Goal: Information Seeking & Learning: Learn about a topic

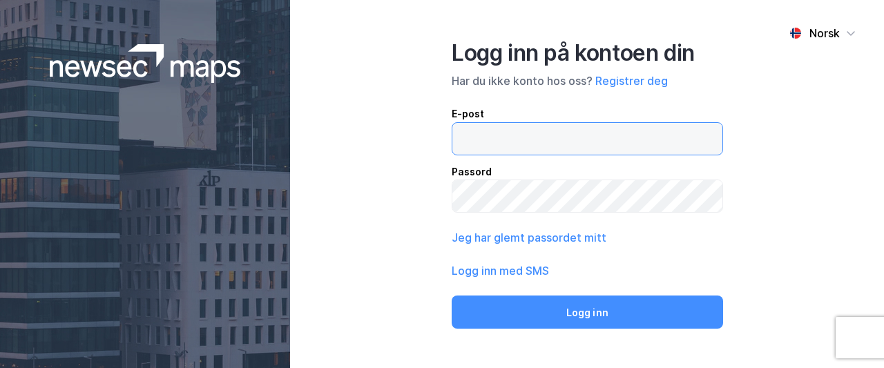
click at [467, 133] on input "email" at bounding box center [587, 139] width 270 height 32
type input "[EMAIL_ADDRESS][DOMAIN_NAME]"
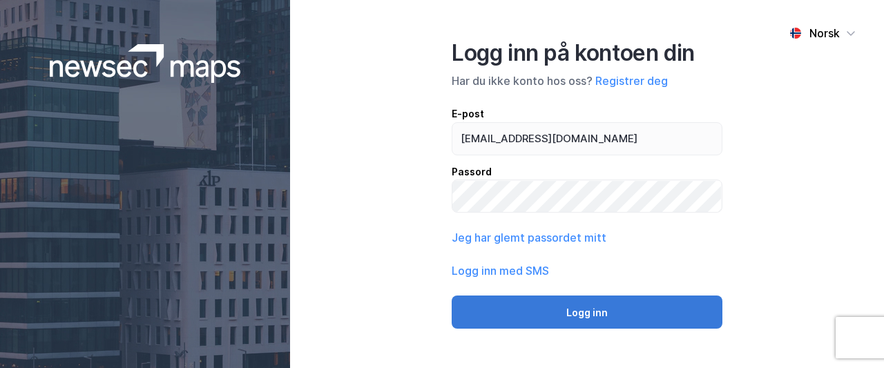
click at [554, 313] on button "Logg inn" at bounding box center [586, 311] width 271 height 33
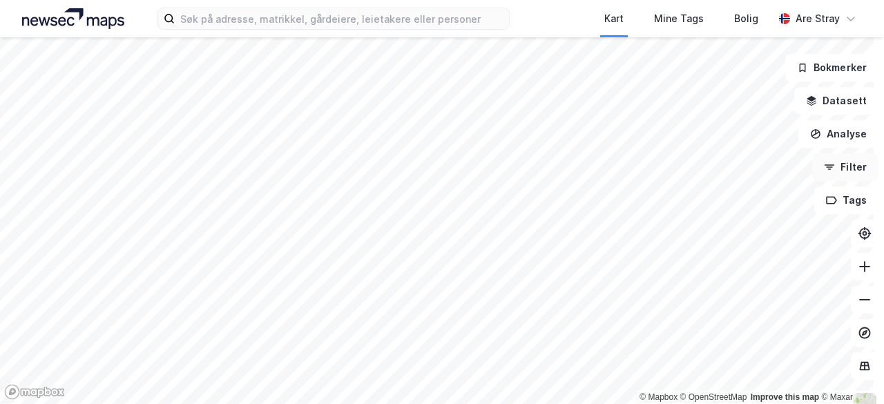
click at [844, 164] on button "Filter" at bounding box center [845, 167] width 66 height 28
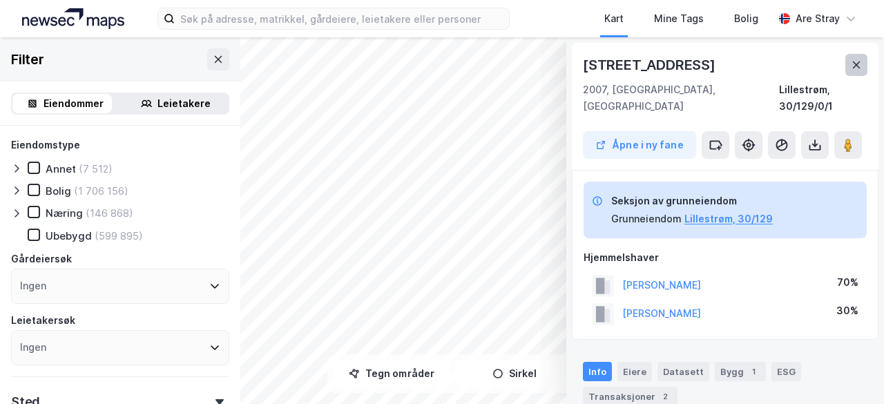
click at [853, 66] on icon at bounding box center [857, 64] width 8 height 7
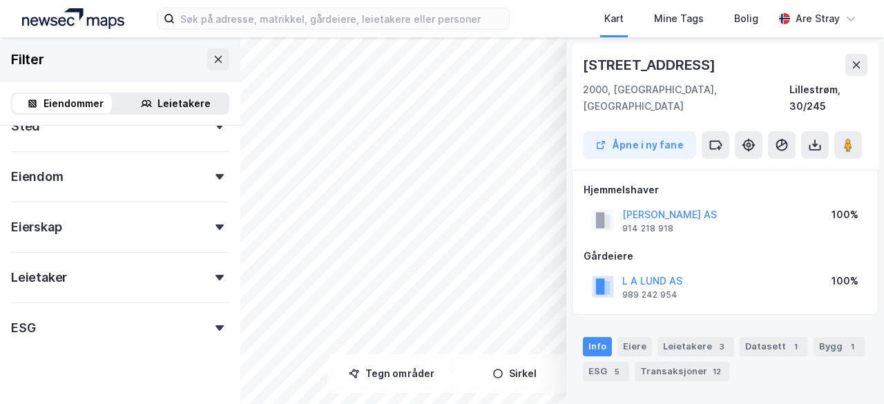
scroll to position [276, 0]
click at [215, 277] on icon at bounding box center [219, 277] width 8 height 6
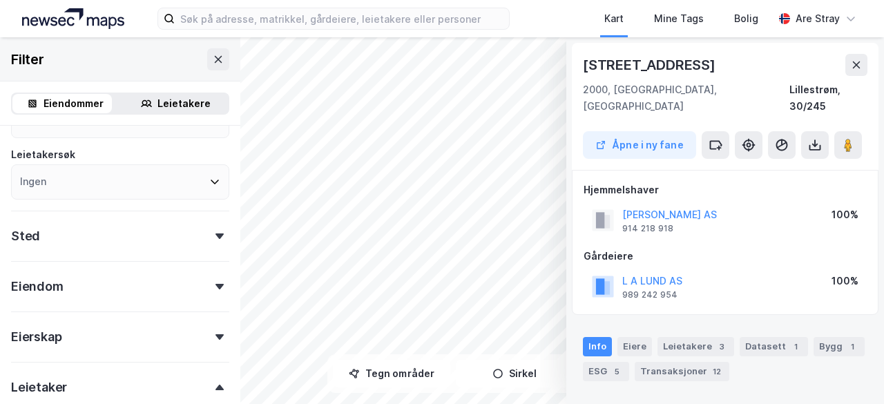
scroll to position [69, 0]
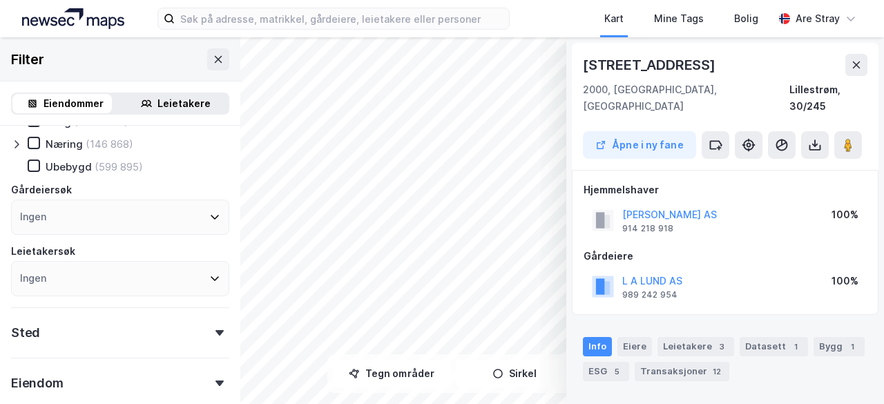
click at [176, 94] on div "Leietakere" at bounding box center [175, 103] width 105 height 19
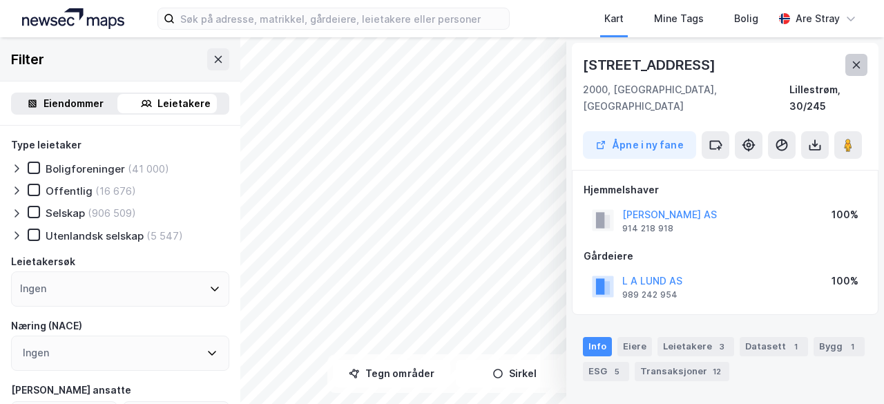
click at [850, 67] on icon at bounding box center [855, 64] width 11 height 11
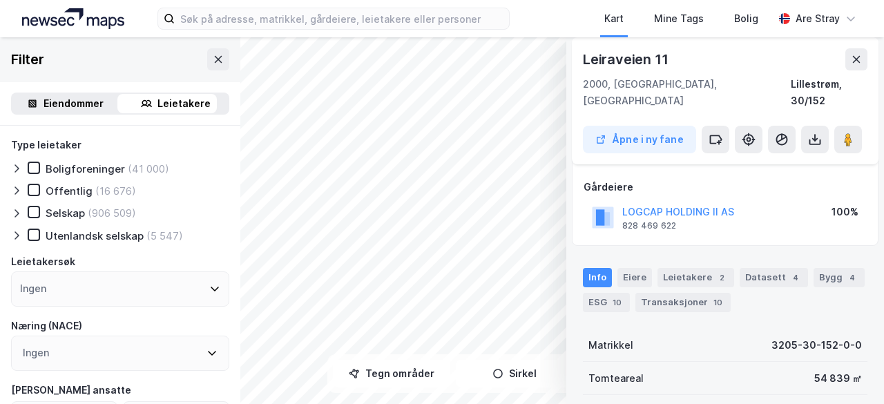
click at [586, 253] on div "© Mapbox © OpenStreetMap Improve this map © Maxar Leiraveien 11 2000, [GEOGRAPH…" at bounding box center [442, 220] width 884 height 367
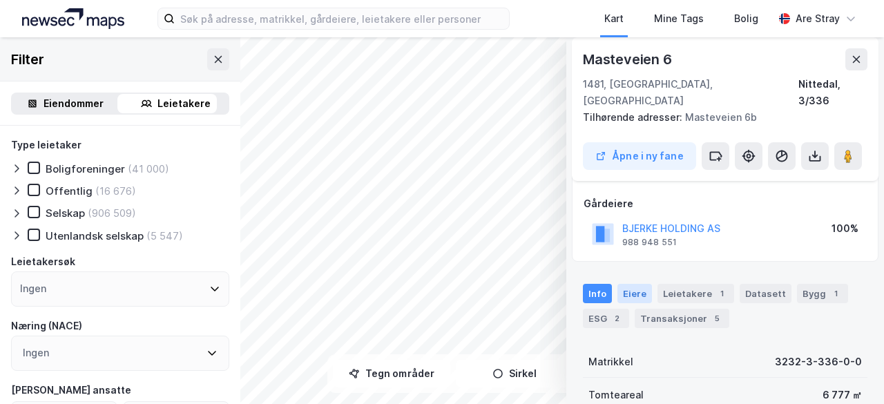
click at [621, 284] on div "Eiere" at bounding box center [634, 293] width 35 height 19
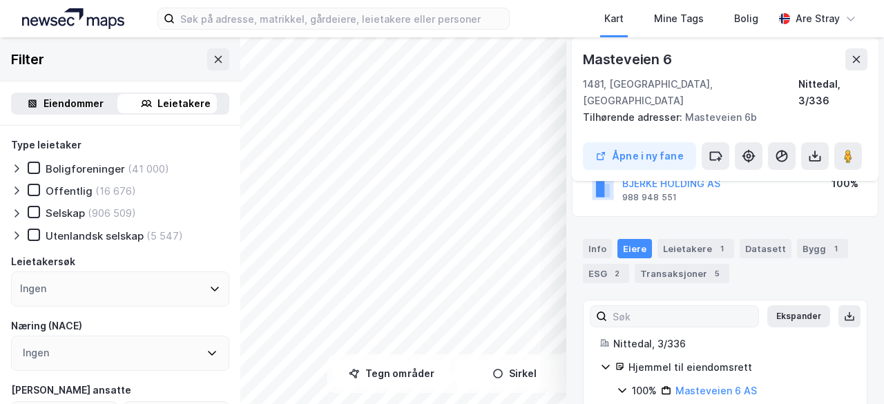
scroll to position [149, 0]
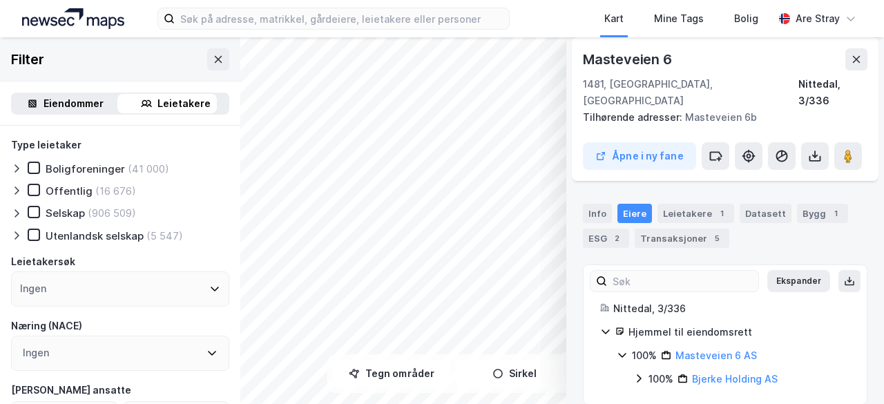
click at [53, 99] on div "Eiendommer" at bounding box center [73, 103] width 60 height 17
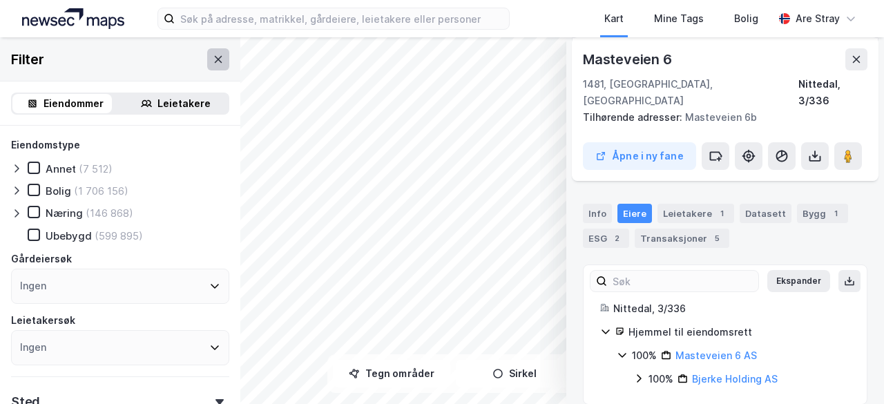
click at [213, 60] on icon at bounding box center [218, 59] width 11 height 11
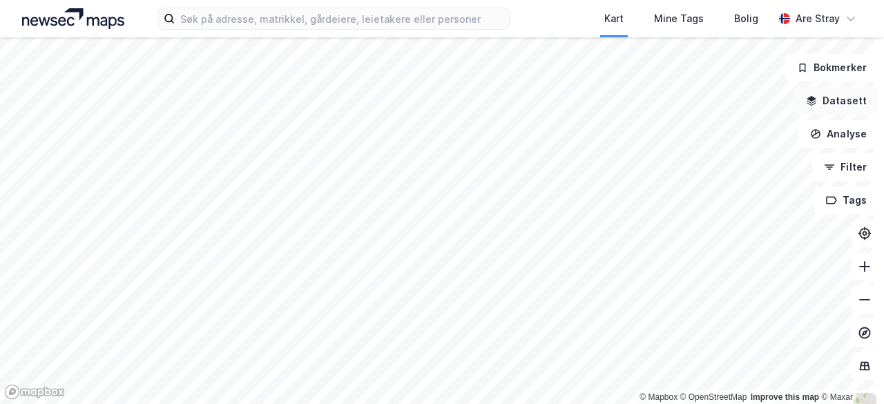
click at [837, 97] on button "Datasett" at bounding box center [836, 101] width 84 height 28
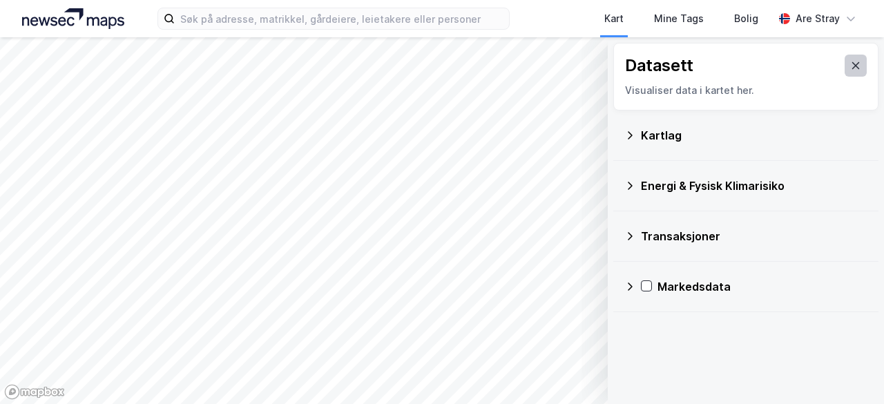
click at [850, 63] on icon at bounding box center [855, 65] width 11 height 11
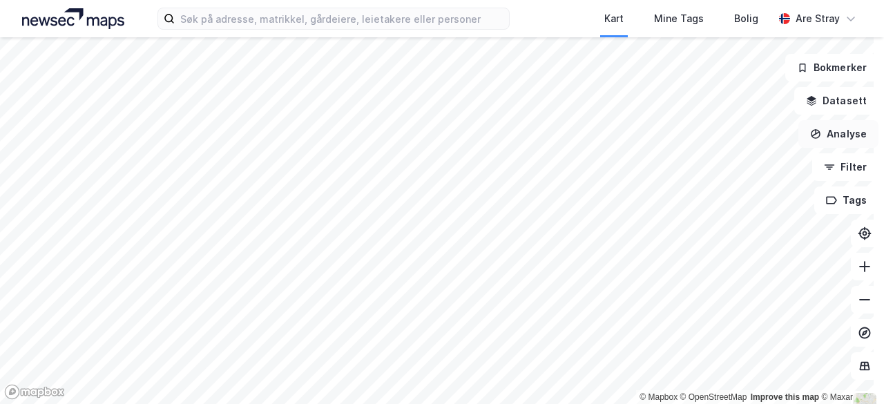
click at [835, 135] on button "Analyse" at bounding box center [838, 134] width 80 height 28
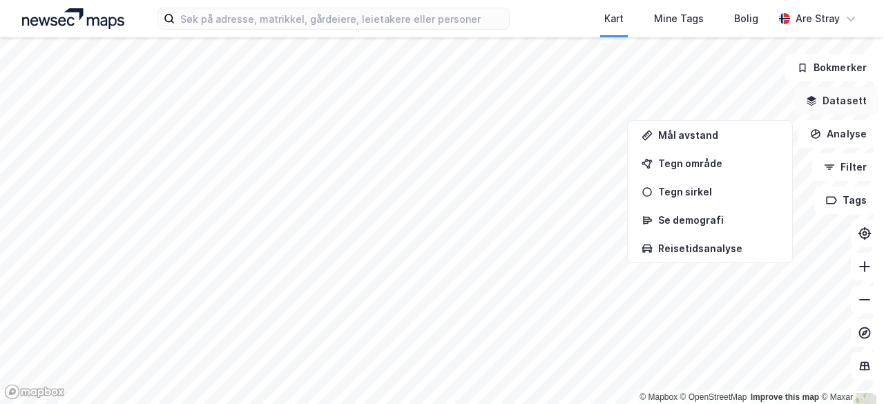
click at [812, 101] on button "Datasett" at bounding box center [836, 101] width 84 height 28
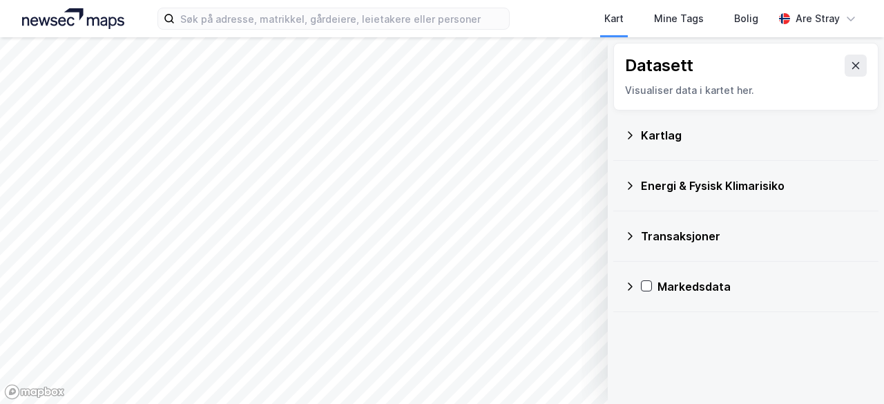
click at [561, 21] on div "Kart Mine Tags Bolig Are Stray" at bounding box center [442, 18] width 884 height 37
click at [647, 130] on div "Kartlag" at bounding box center [754, 135] width 226 height 17
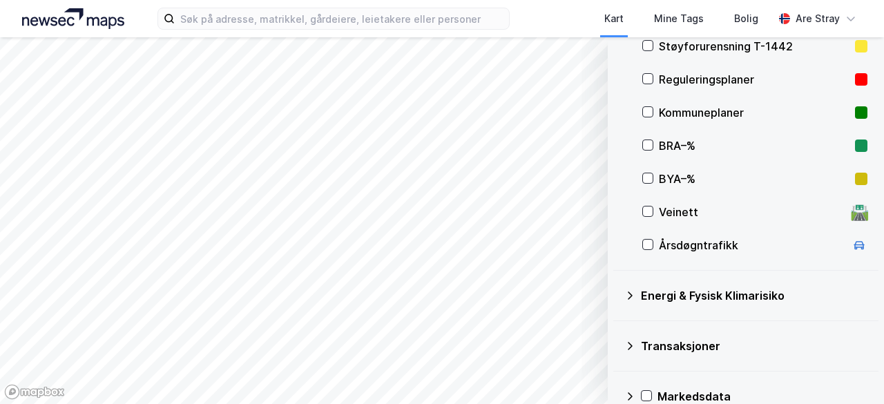
scroll to position [309, 0]
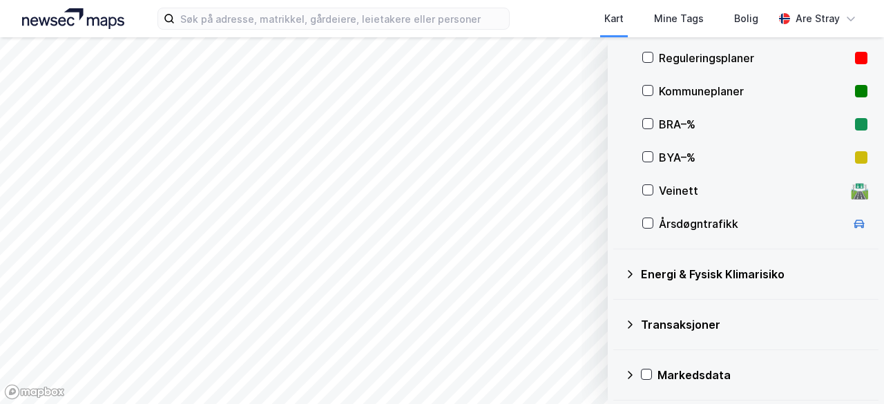
click at [624, 322] on icon at bounding box center [629, 324] width 11 height 11
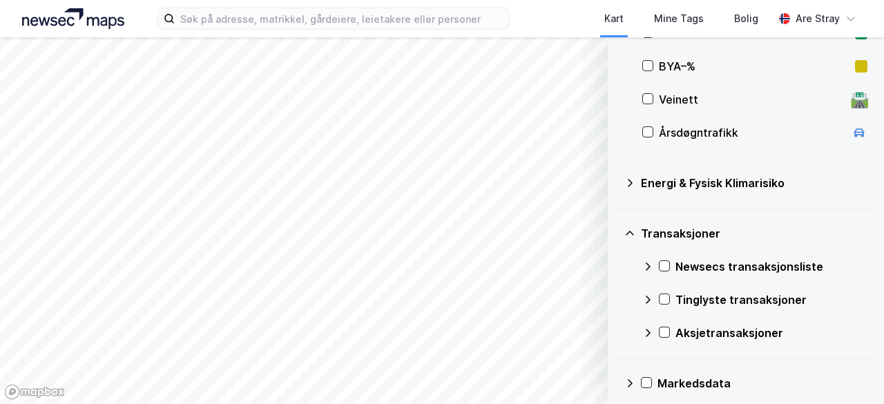
scroll to position [409, 0]
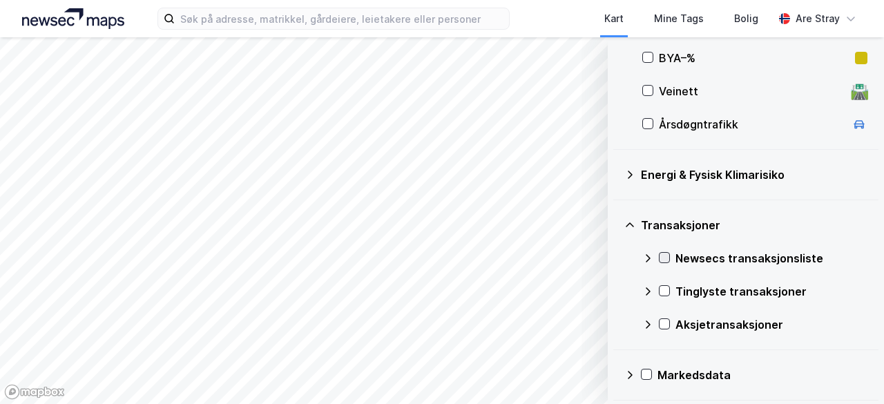
click at [659, 255] on icon at bounding box center [664, 258] width 10 height 10
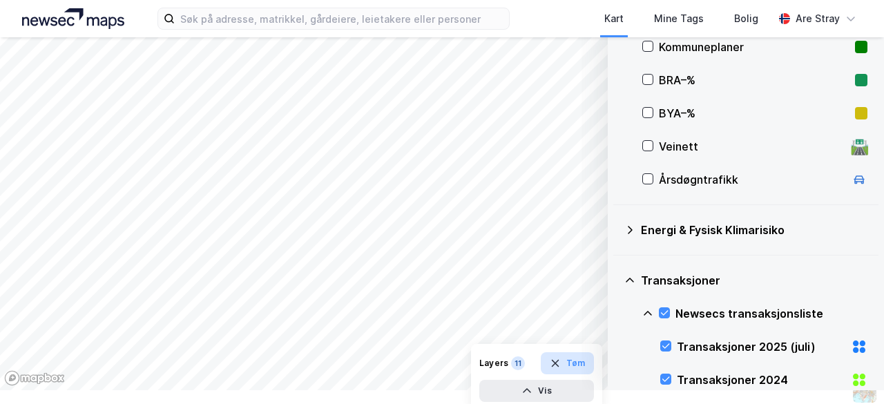
scroll to position [19, 0]
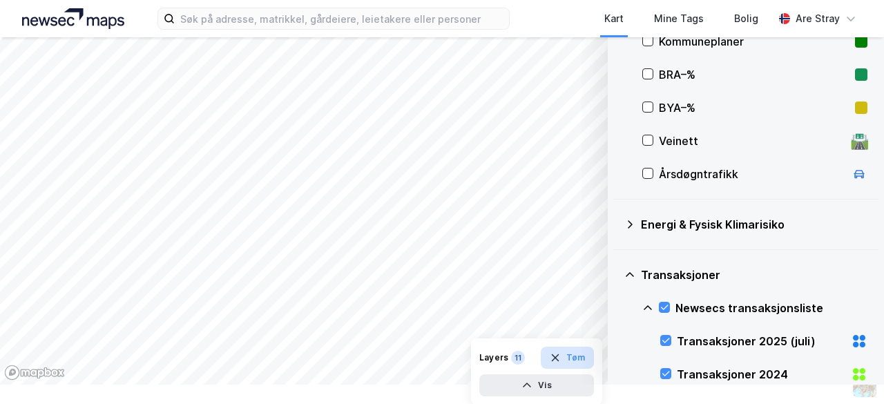
click at [555, 356] on button "Tøm" at bounding box center [567, 358] width 53 height 22
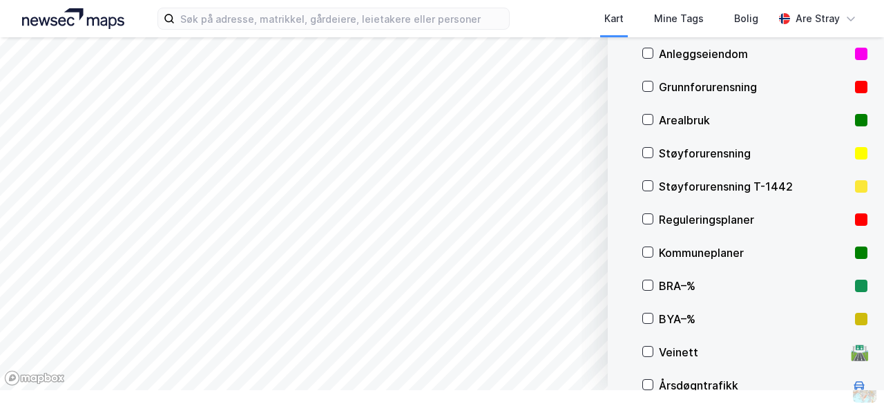
scroll to position [133, 0]
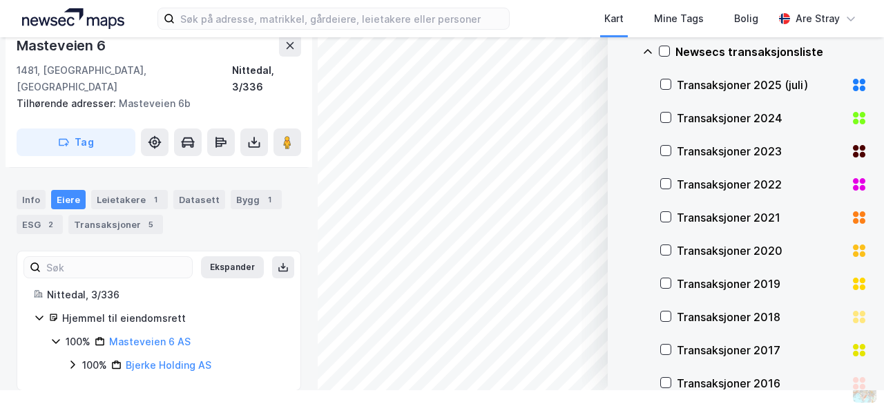
scroll to position [497, 0]
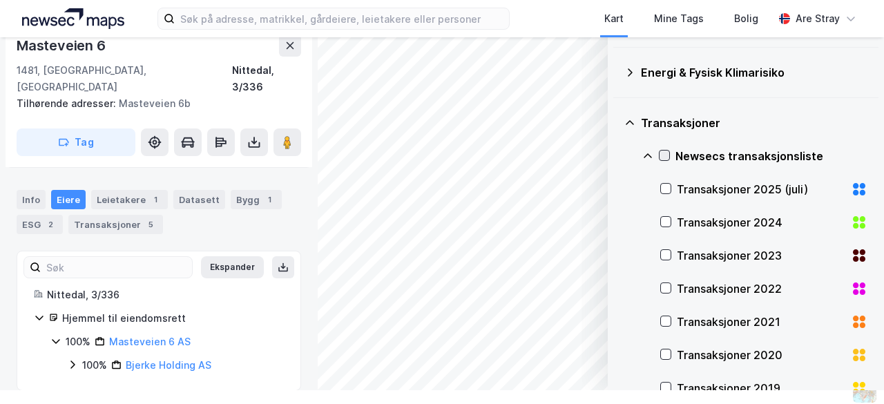
click at [659, 151] on icon at bounding box center [664, 155] width 10 height 10
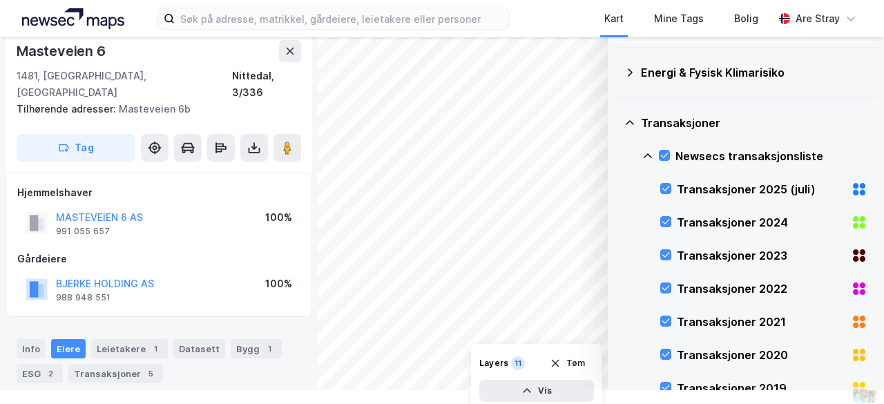
click at [624, 119] on icon at bounding box center [629, 122] width 11 height 11
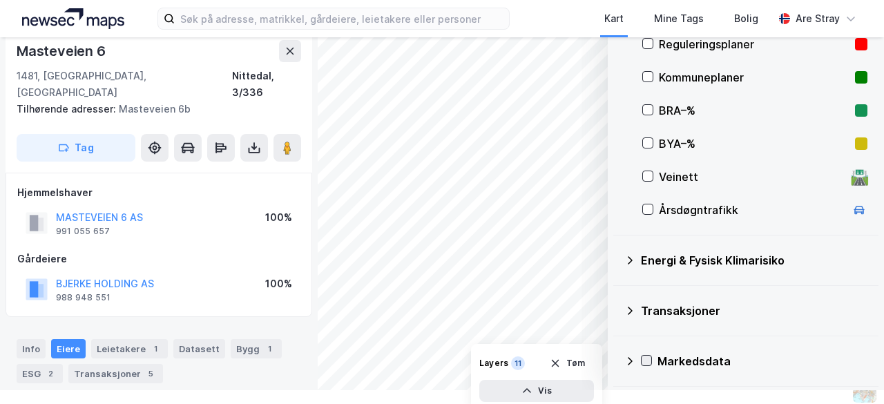
click at [641, 356] on icon at bounding box center [646, 361] width 10 height 10
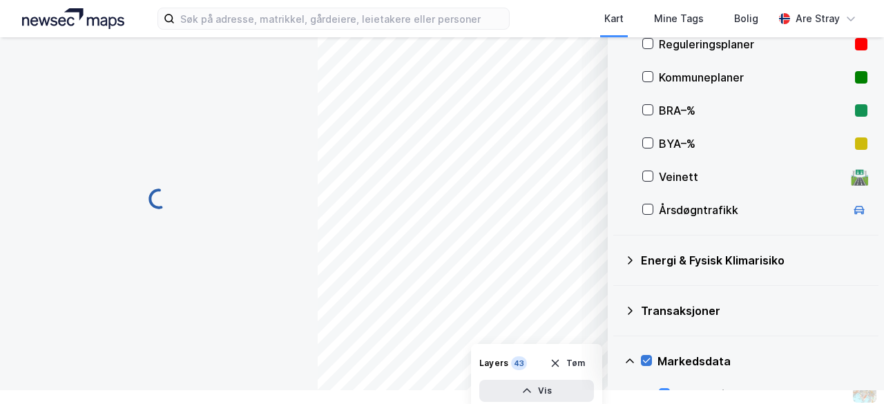
scroll to position [497, 0]
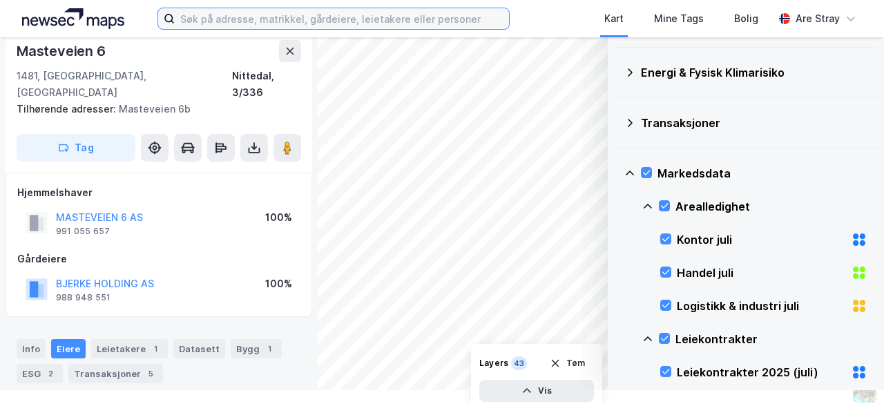
click at [203, 17] on input at bounding box center [342, 18] width 334 height 21
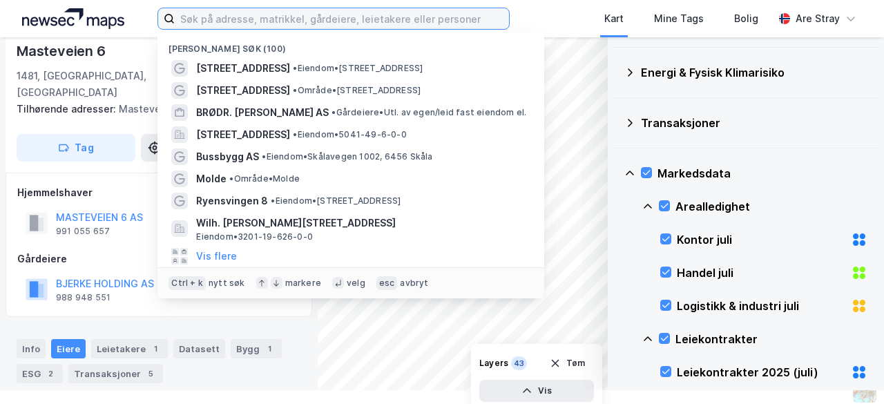
paste input "992784679"
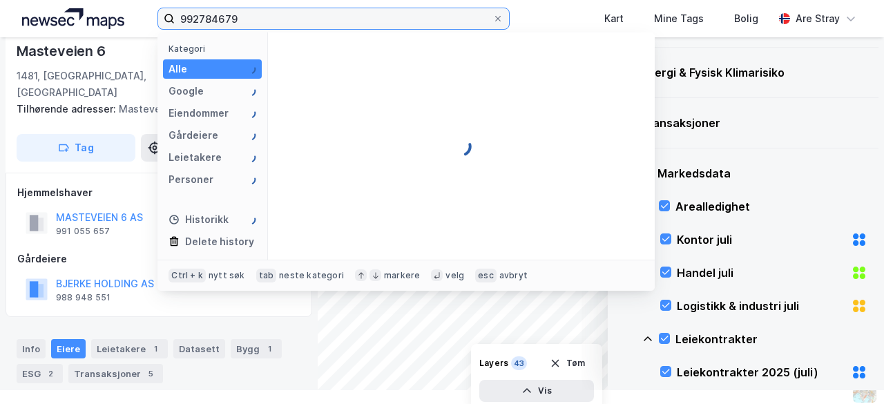
type input "992784679"
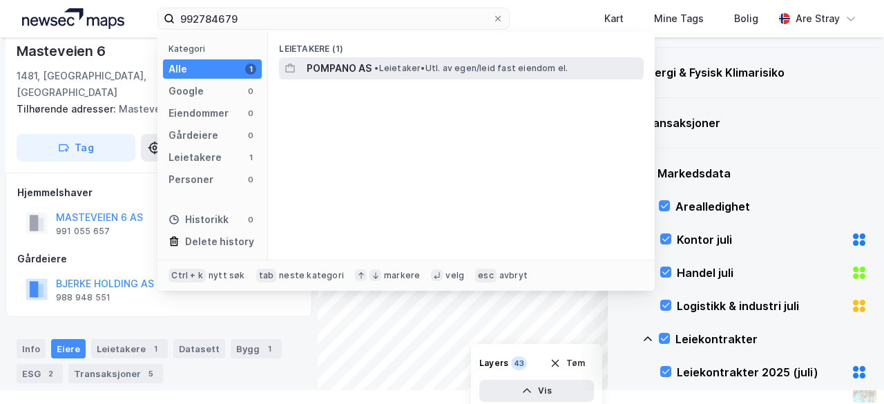
click at [347, 71] on span "POMPANO AS" at bounding box center [338, 68] width 65 height 17
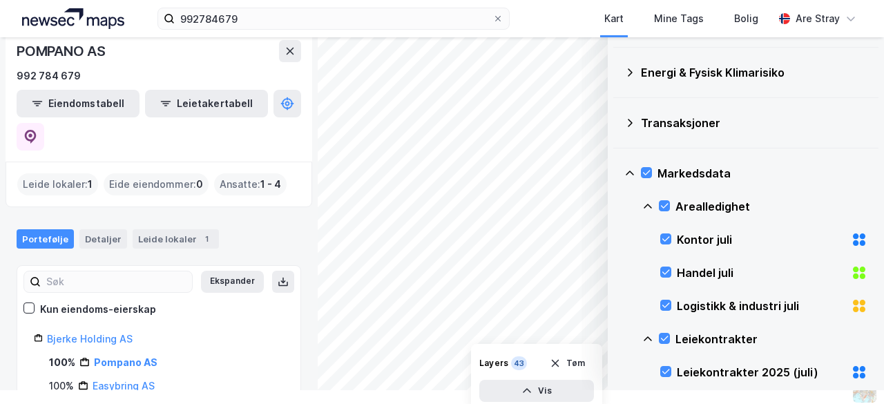
click at [624, 70] on icon at bounding box center [629, 72] width 11 height 11
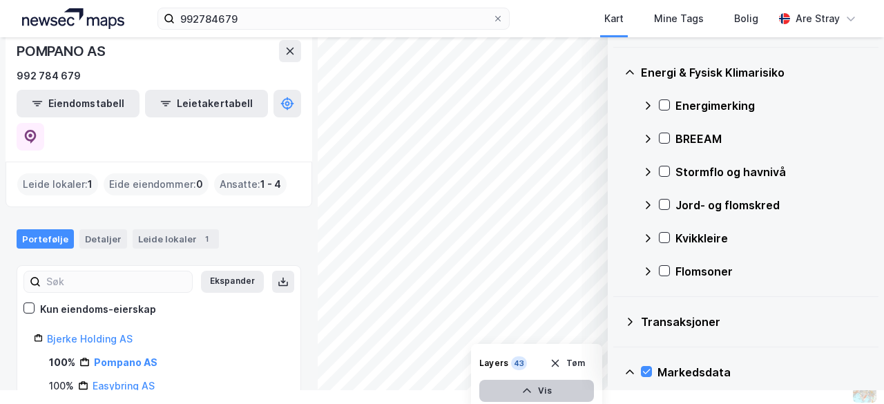
click at [521, 367] on icon "button" at bounding box center [526, 390] width 11 height 11
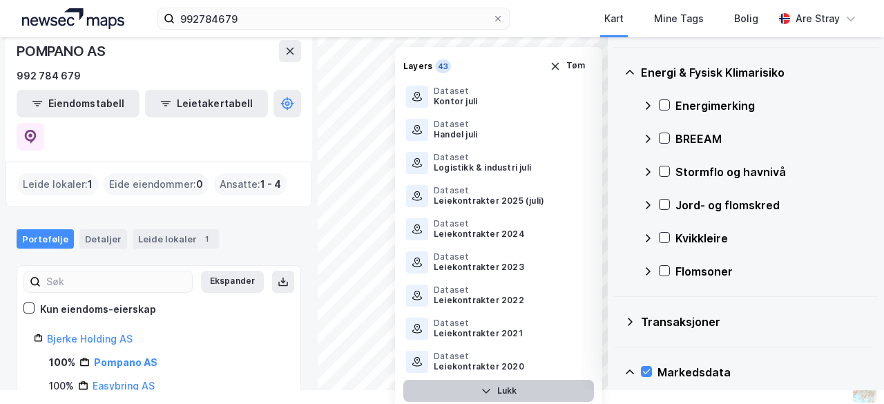
click at [514, 367] on button "Lukk" at bounding box center [498, 391] width 191 height 22
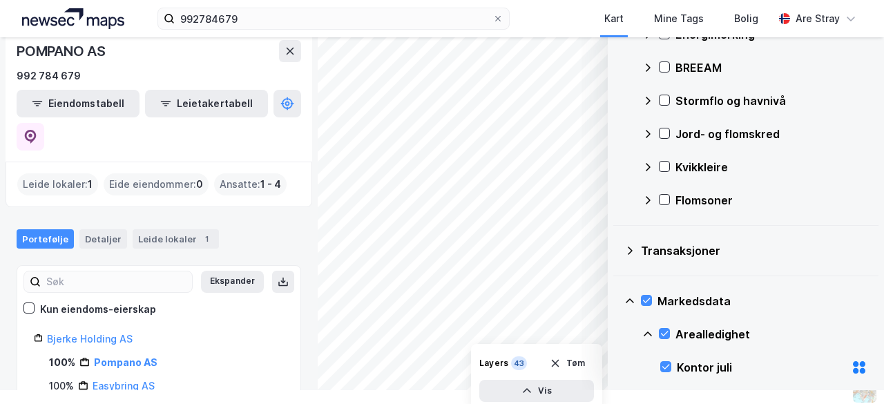
scroll to position [635, 0]
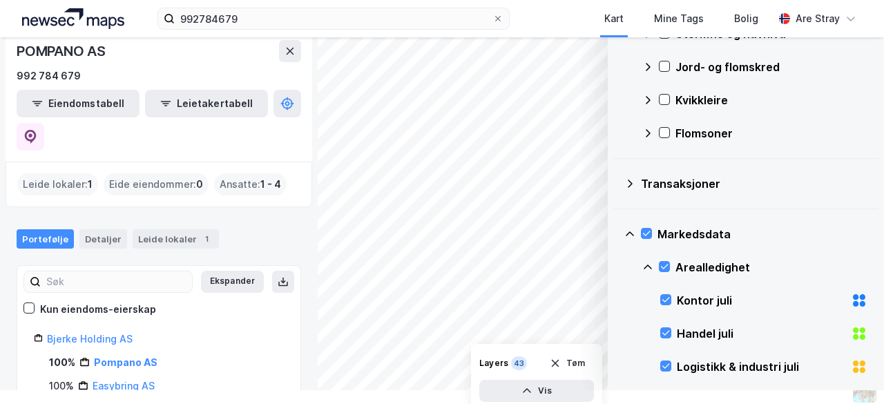
click at [624, 231] on icon at bounding box center [629, 233] width 11 height 11
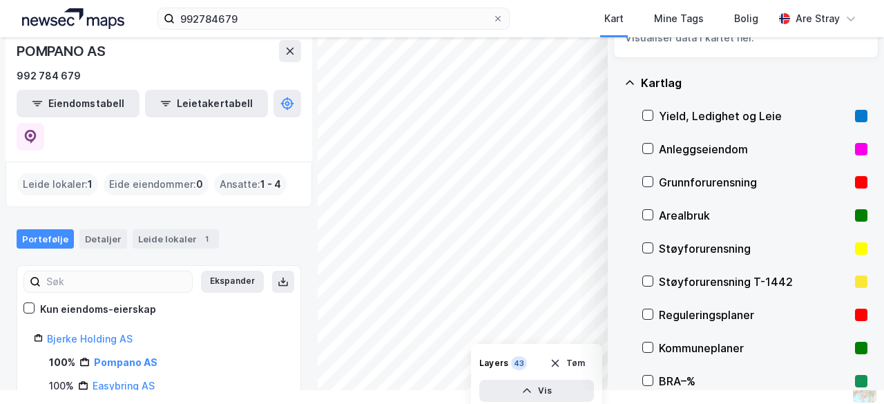
scroll to position [0, 0]
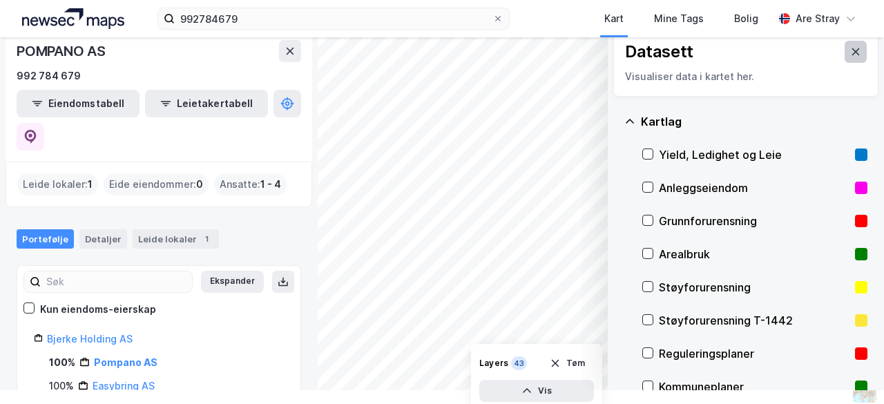
click at [850, 48] on icon at bounding box center [855, 51] width 11 height 11
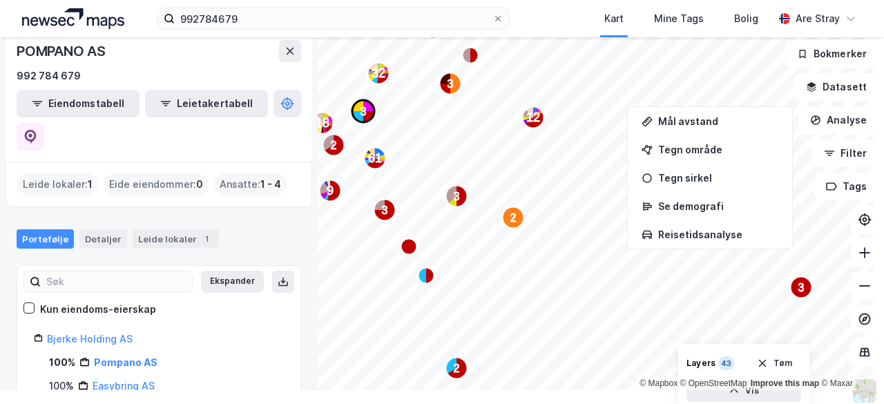
click at [362, 111] on text "3" at bounding box center [363, 112] width 6 height 12
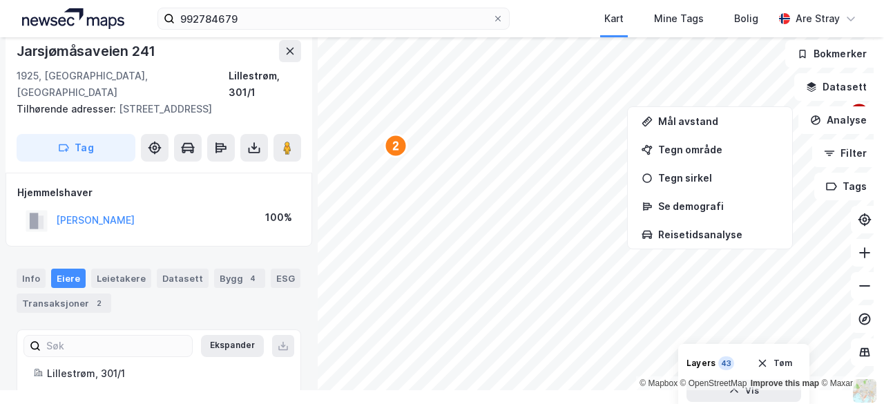
scroll to position [37, 0]
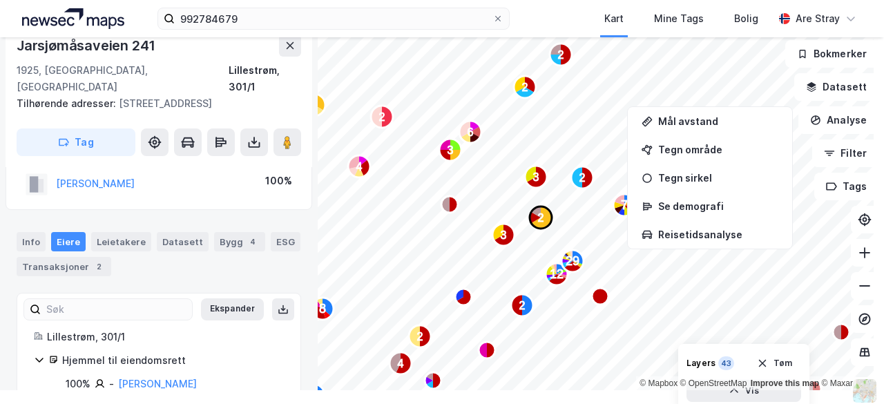
click at [540, 217] on text "2" at bounding box center [541, 218] width 6 height 12
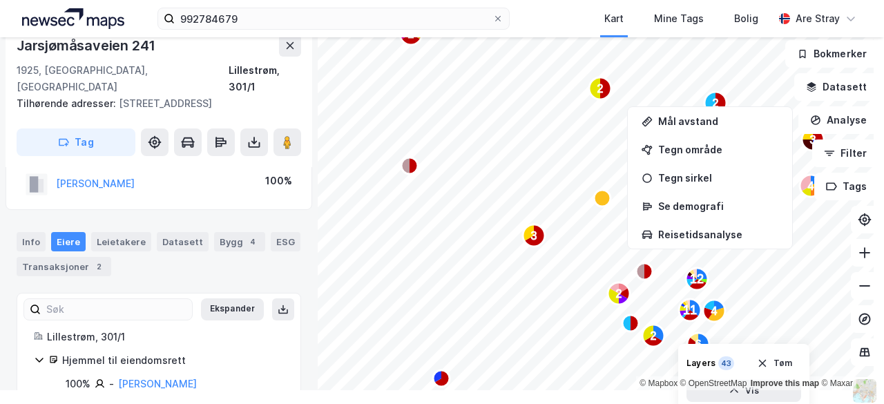
click at [549, 12] on div "992784679 Kart Mine Tags Bolig Are Stray" at bounding box center [442, 18] width 884 height 37
click at [849, 88] on button "Datasett" at bounding box center [836, 87] width 84 height 28
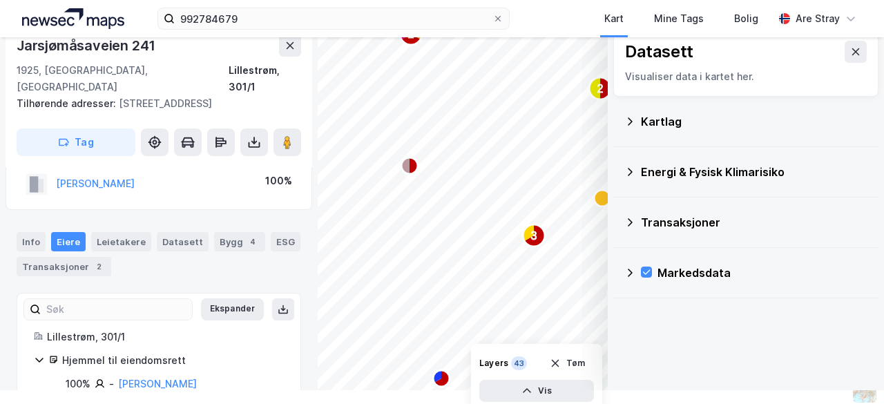
scroll to position [0, 0]
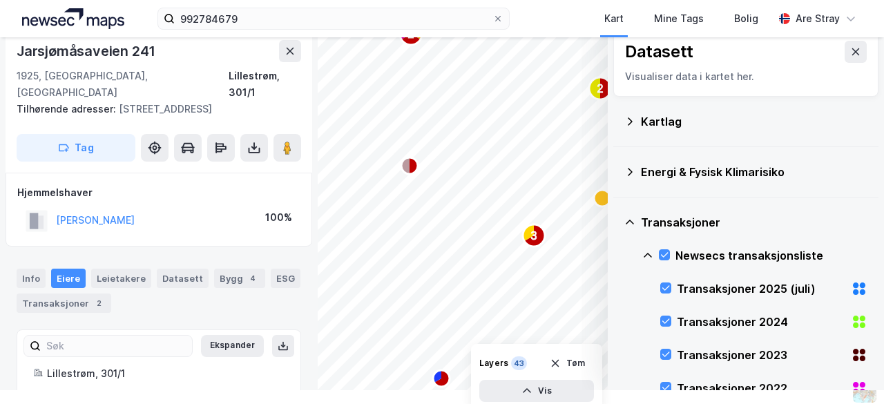
click at [643, 254] on icon at bounding box center [647, 255] width 8 height 5
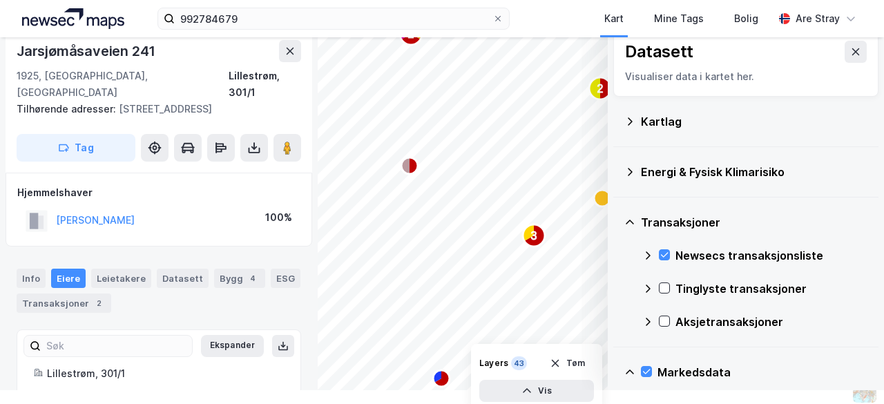
click at [624, 222] on icon at bounding box center [629, 222] width 11 height 11
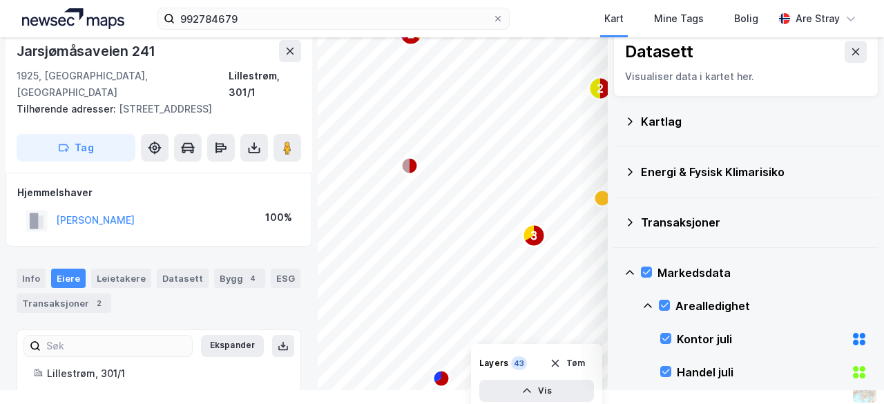
click at [624, 118] on icon at bounding box center [629, 121] width 11 height 11
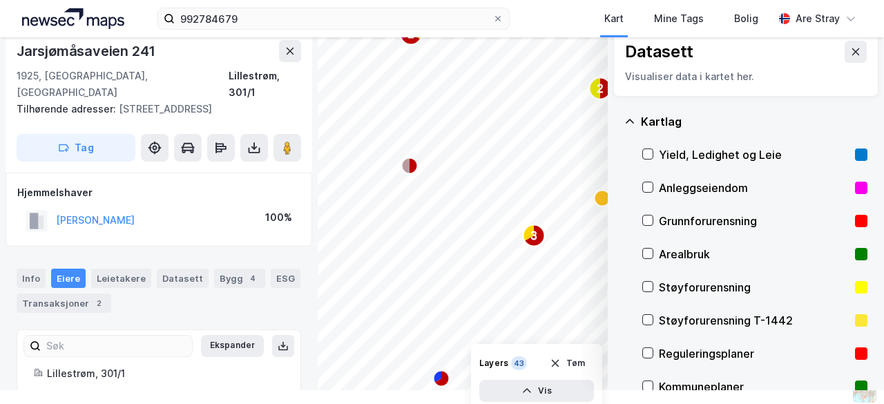
click at [526, 13] on div "992784679 Kart Mine Tags Bolig Are Stray" at bounding box center [442, 18] width 884 height 37
click at [850, 54] on icon at bounding box center [855, 51] width 11 height 11
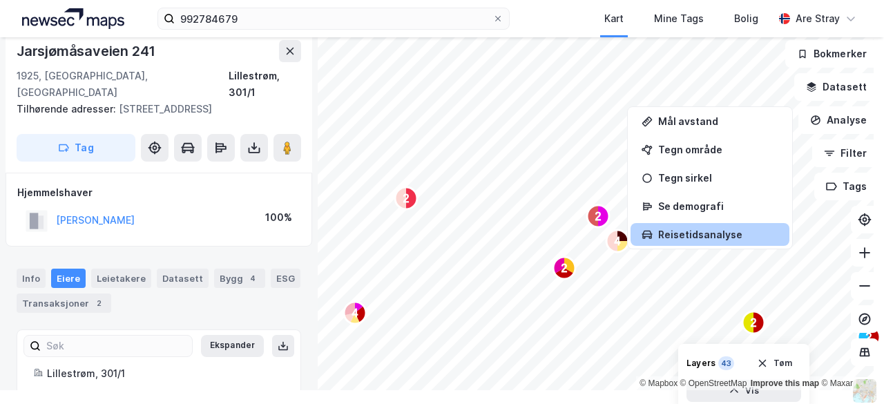
click at [667, 231] on div "2 2 4 2 4 12 11 2 6 3 2 2 3 2 4 2 2 8 4 2 3 4 3 3" at bounding box center [442, 206] width 884 height 367
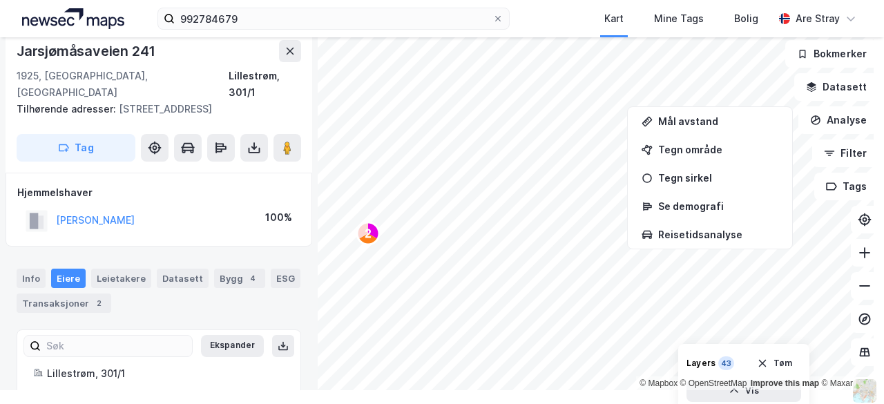
click at [243, 367] on div "Hjemmel til eiendomsrett" at bounding box center [173, 397] width 222 height 17
click at [78, 293] on div "Transaksjoner 2" at bounding box center [64, 302] width 95 height 19
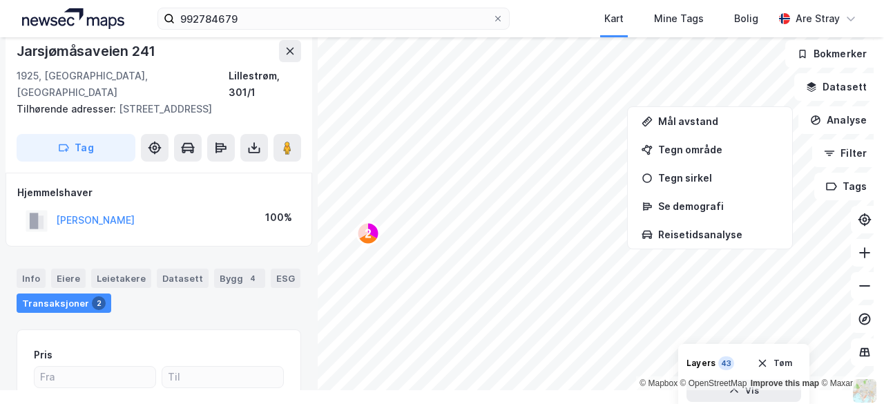
click at [260, 296] on div "Info [PERSON_NAME] Datasett Bygg 4 ESG Transaksjoner 2" at bounding box center [159, 285] width 318 height 66
click at [537, 9] on div "992784679 Kart Mine Tags Bolig Are Stray" at bounding box center [442, 18] width 884 height 37
click at [498, 14] on span at bounding box center [497, 18] width 11 height 11
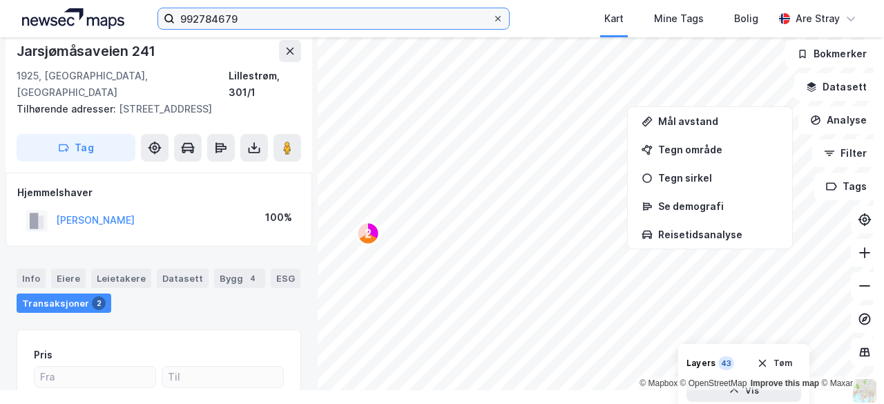
click at [492, 14] on input "992784679" at bounding box center [334, 18] width 318 height 21
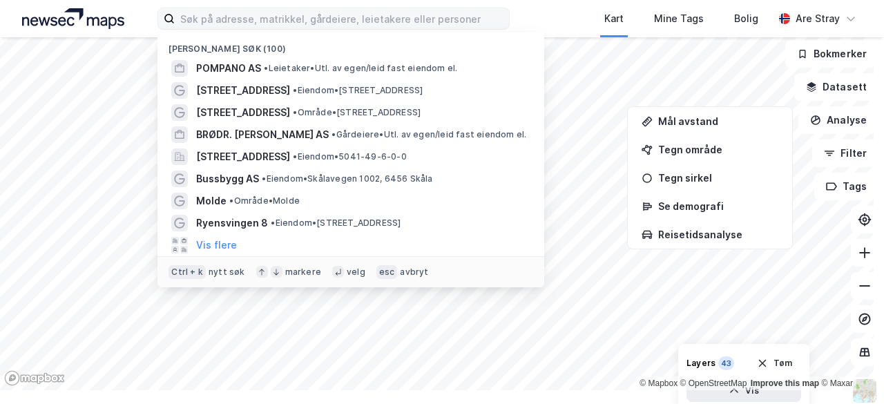
click at [534, 14] on div "Nylige søk (100) POMPANO AS • Leietaker • Utl. av egen/leid fast eiendom el. [S…" at bounding box center [442, 18] width 884 height 37
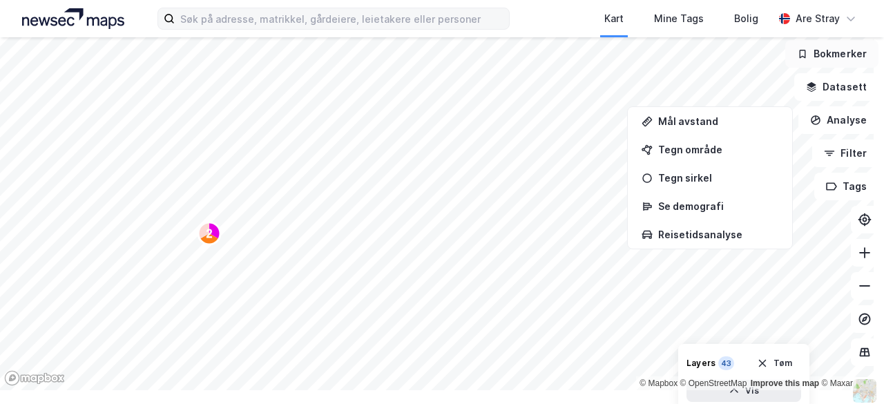
click at [819, 52] on button "Bokmerker" at bounding box center [831, 54] width 93 height 28
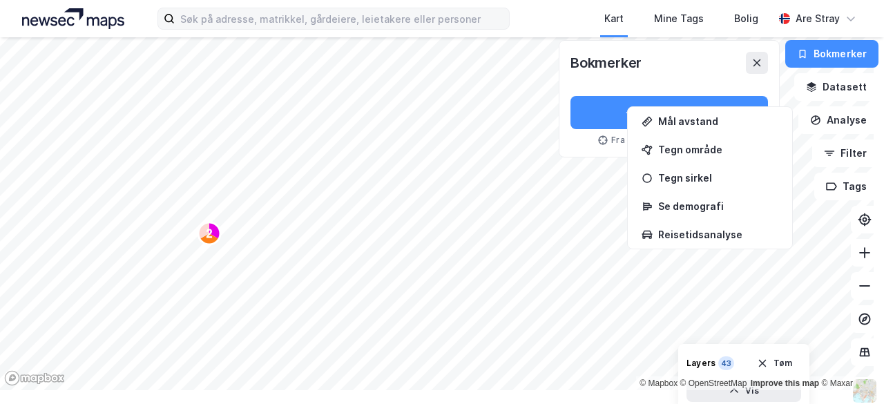
click at [576, 13] on div "Kart Mine Tags Bolig Are Stray" at bounding box center [442, 18] width 884 height 37
click at [848, 19] on icon at bounding box center [850, 19] width 8 height 4
click at [561, 18] on div "Kart Mine Tags Bolig Are Stray" at bounding box center [442, 18] width 884 height 37
click at [757, 64] on button at bounding box center [757, 63] width 22 height 22
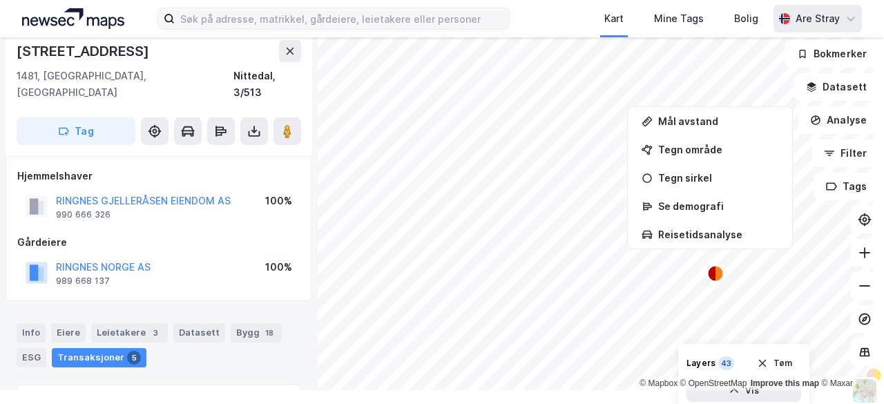
scroll to position [1, 0]
click at [530, 27] on div "Kart Mine Tags Bolig Are Stray" at bounding box center [442, 18] width 884 height 37
click at [544, 19] on div "Kart Mine Tags Bolig Are Stray" at bounding box center [442, 18] width 884 height 37
click at [566, 17] on div "Kart Mine Tags Bolig Are Stray" at bounding box center [442, 18] width 884 height 37
click at [273, 91] on div "2 © Mapbox © OpenStreetMap Improve this map © Maxar Bryggeriveien 2 1481, [GEOG…" at bounding box center [442, 206] width 884 height 367
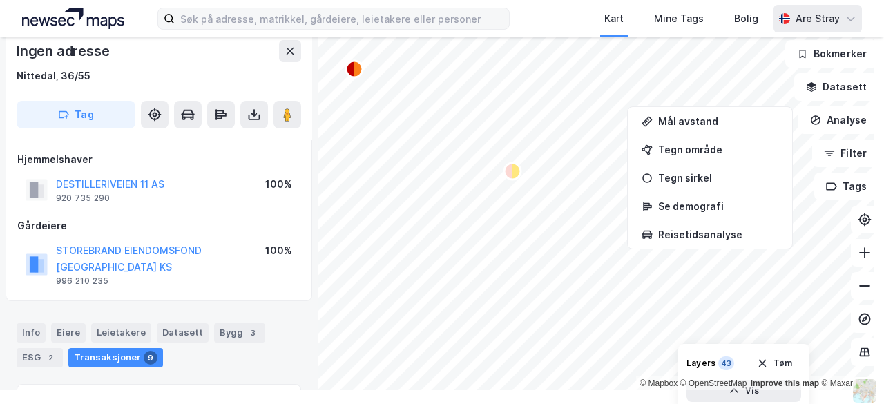
scroll to position [1, 0]
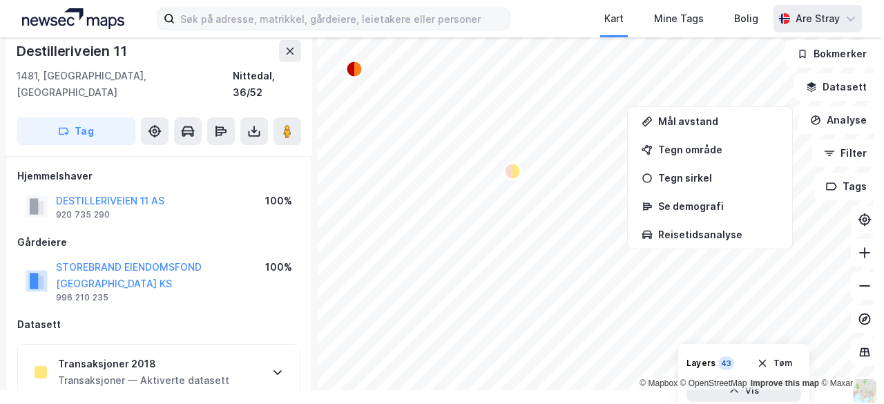
scroll to position [1, 0]
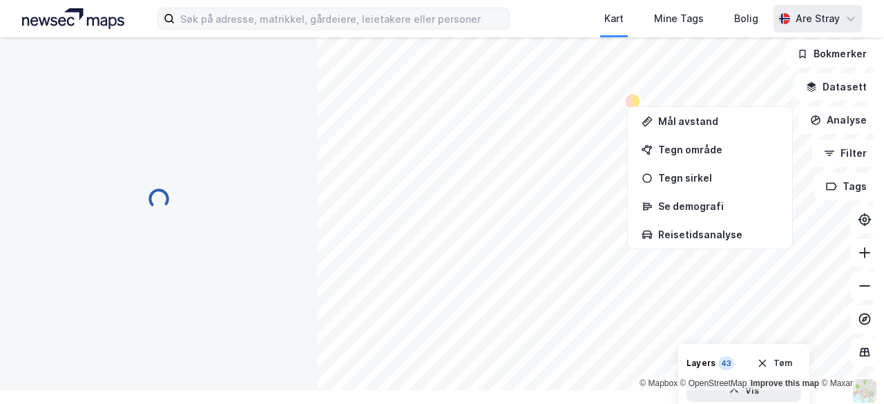
scroll to position [1, 0]
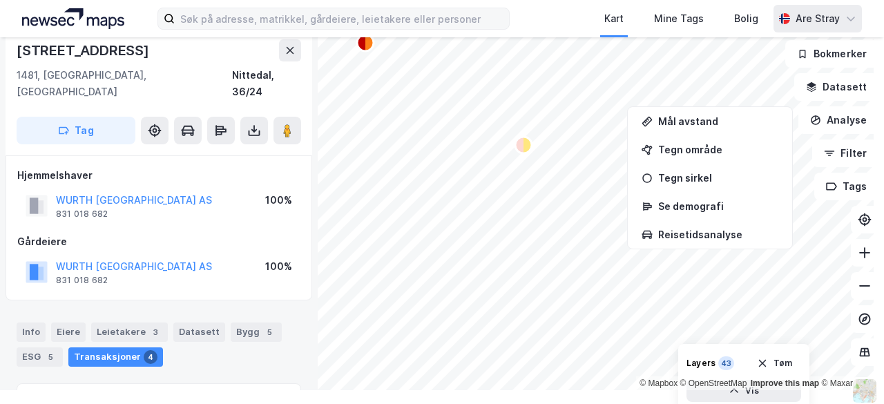
click at [268, 367] on div "Kart Mine Tags Bolig Are Stray 2 © Mapbox © OpenStreetMap Improve this map © Ma…" at bounding box center [442, 202] width 884 height 404
